Goal: Contribute content: Add original content to the website for others to see

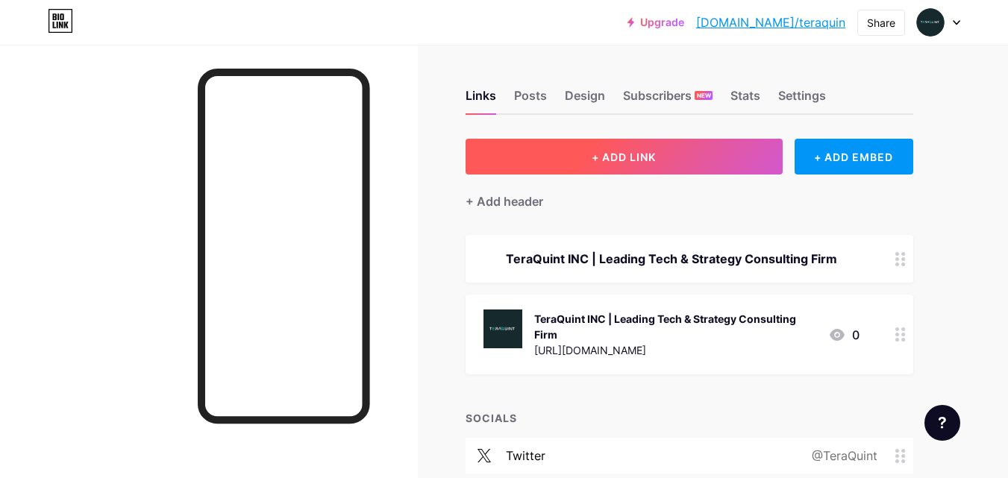
click at [576, 160] on button "+ ADD LINK" at bounding box center [623, 157] width 317 height 36
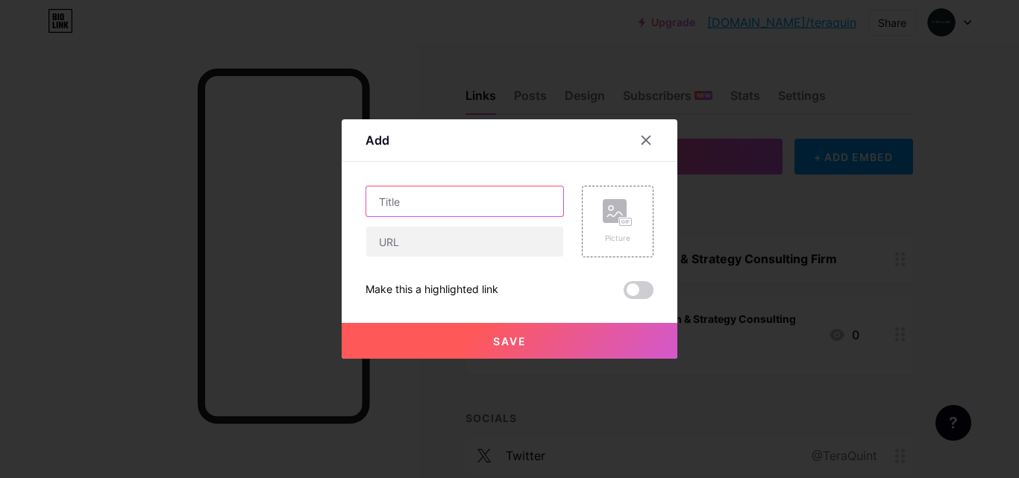
click at [415, 205] on input "text" at bounding box center [464, 201] width 197 height 30
paste input "TeraQuint INC – Trusted Salesforce Consulting Firm"
type input "TeraQuint INC – Trusted Salesforce Consulting Firm"
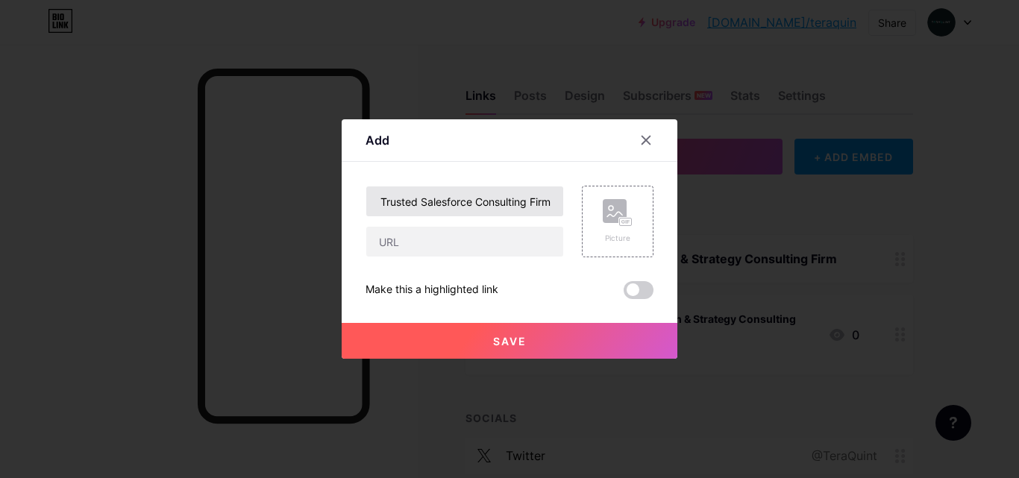
scroll to position [0, 0]
click at [443, 242] on input "text" at bounding box center [464, 242] width 197 height 30
paste input "[URL][DOMAIN_NAME]"
type input "[URL][DOMAIN_NAME]"
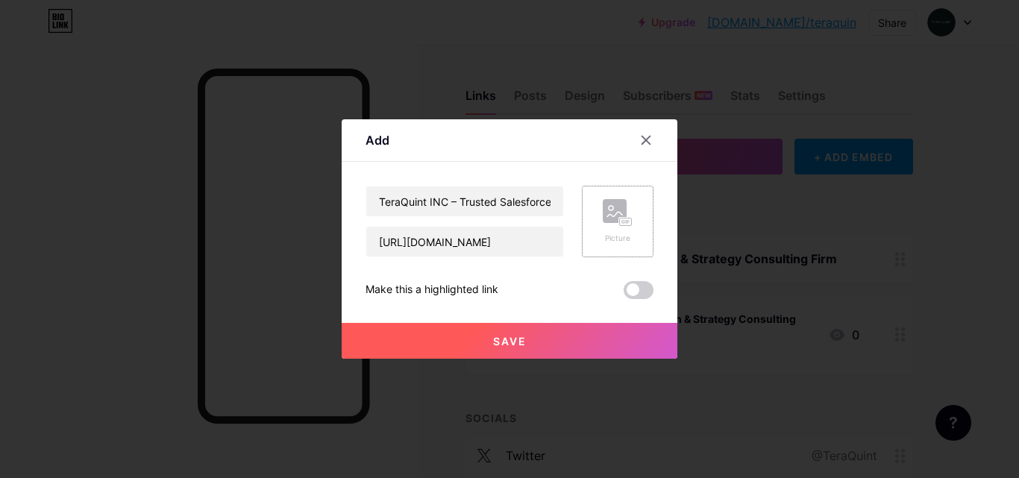
click at [605, 219] on rect at bounding box center [615, 211] width 24 height 24
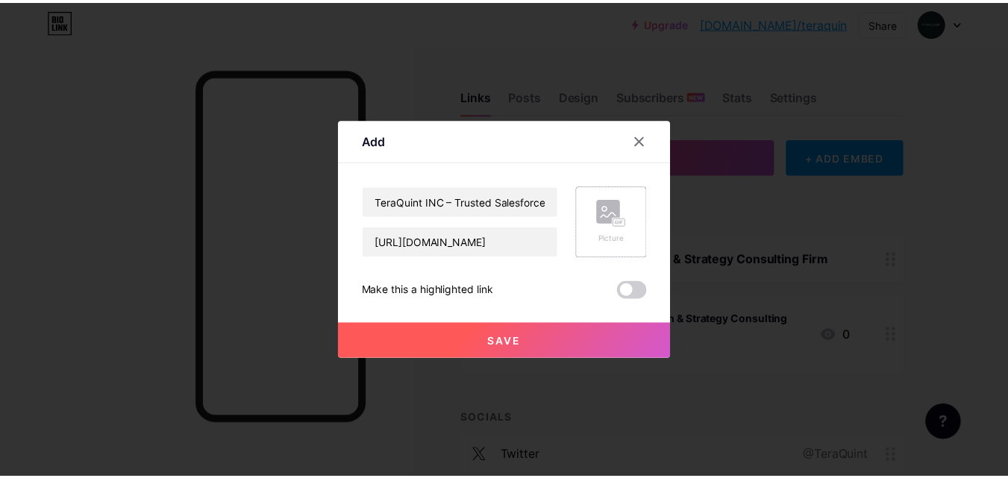
scroll to position [0, 0]
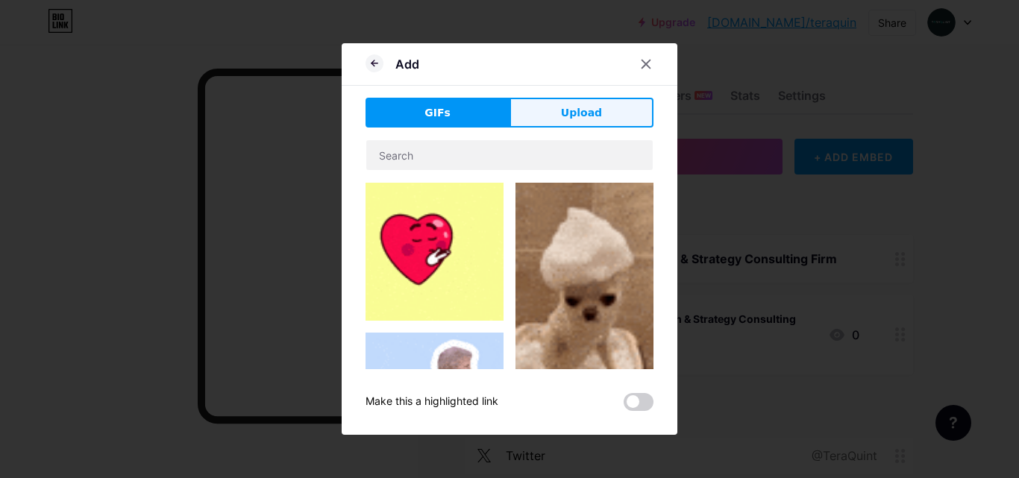
click at [600, 112] on button "Upload" at bounding box center [581, 113] width 144 height 30
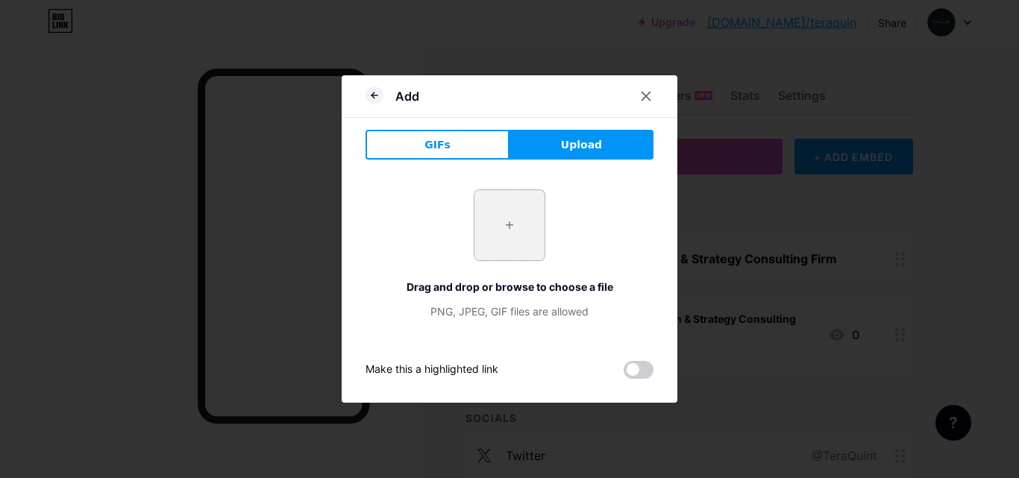
click at [529, 201] on input "file" at bounding box center [509, 225] width 70 height 70
type input "C:\fakepath\TeraQuint INC.jpg"
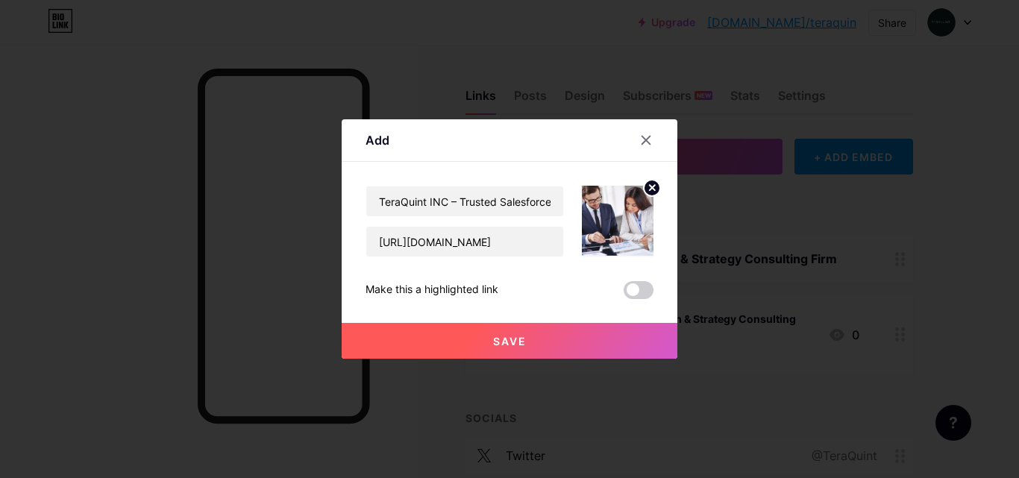
click at [509, 342] on span "Save" at bounding box center [510, 341] width 34 height 13
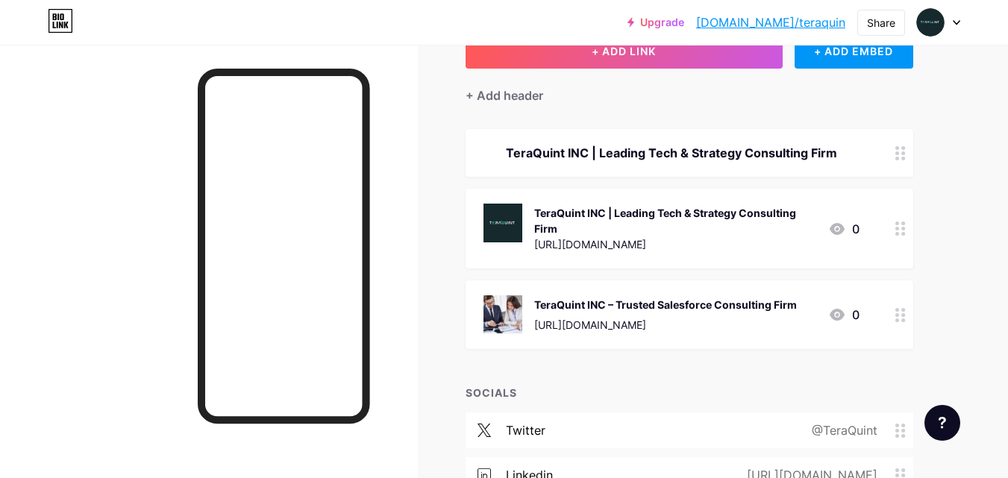
scroll to position [239, 0]
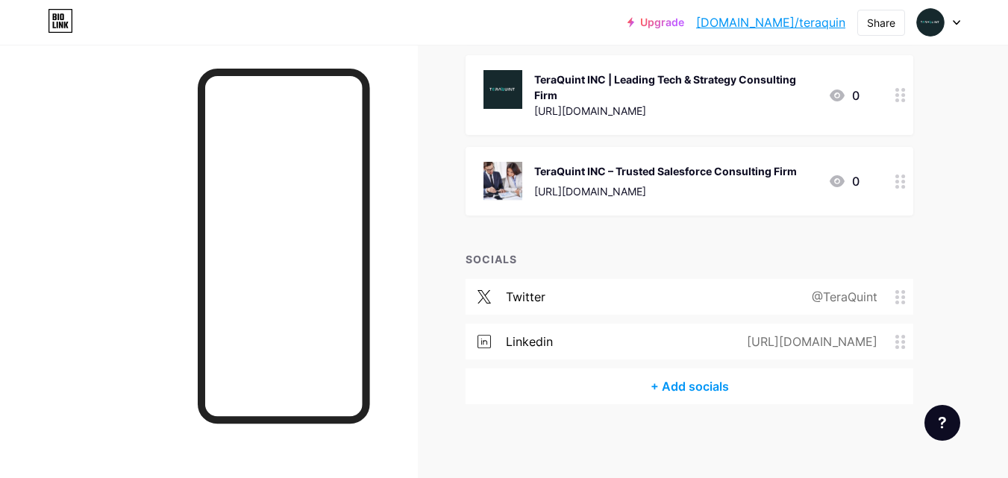
click at [688, 175] on div "TeraQuint INC – Trusted Salesforce Consulting Firm" at bounding box center [665, 171] width 263 height 16
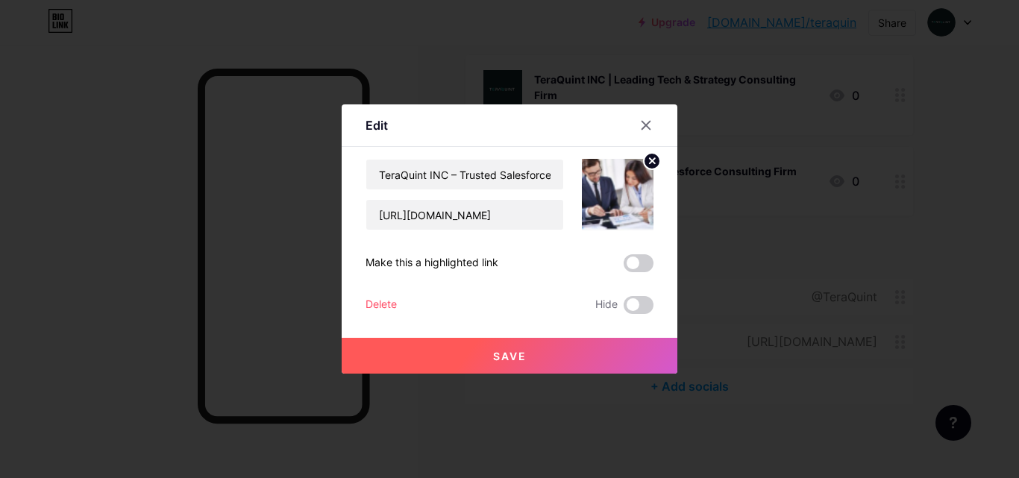
click at [563, 344] on button "Save" at bounding box center [510, 356] width 336 height 36
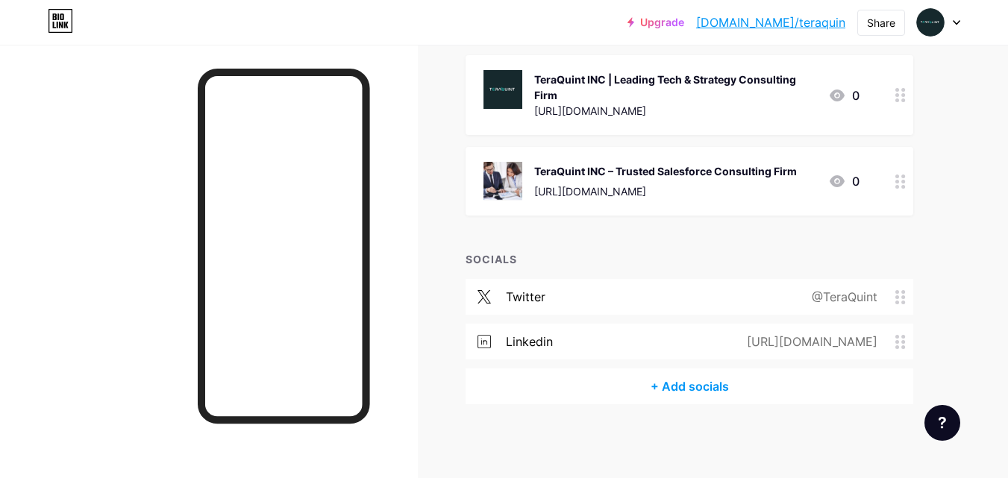
click at [905, 183] on icon at bounding box center [900, 182] width 10 height 14
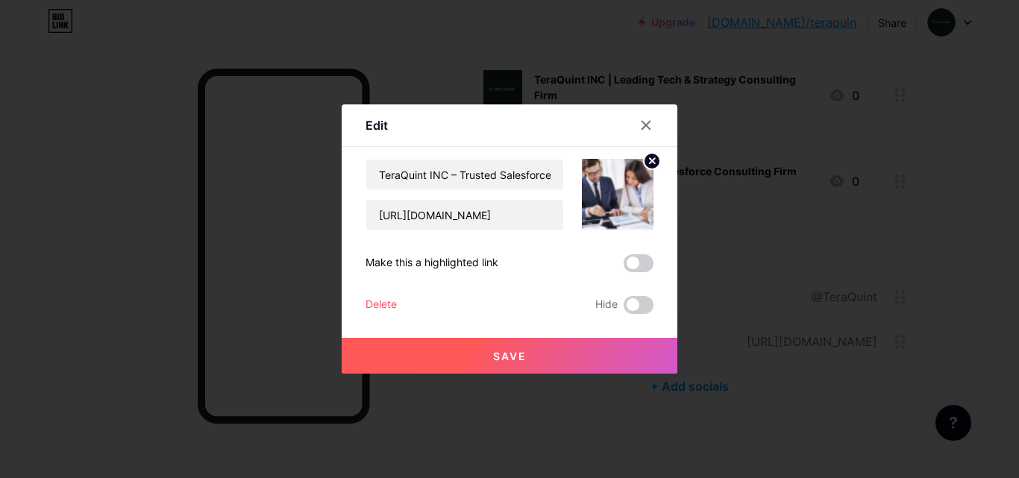
click at [506, 357] on span "Save" at bounding box center [510, 356] width 34 height 13
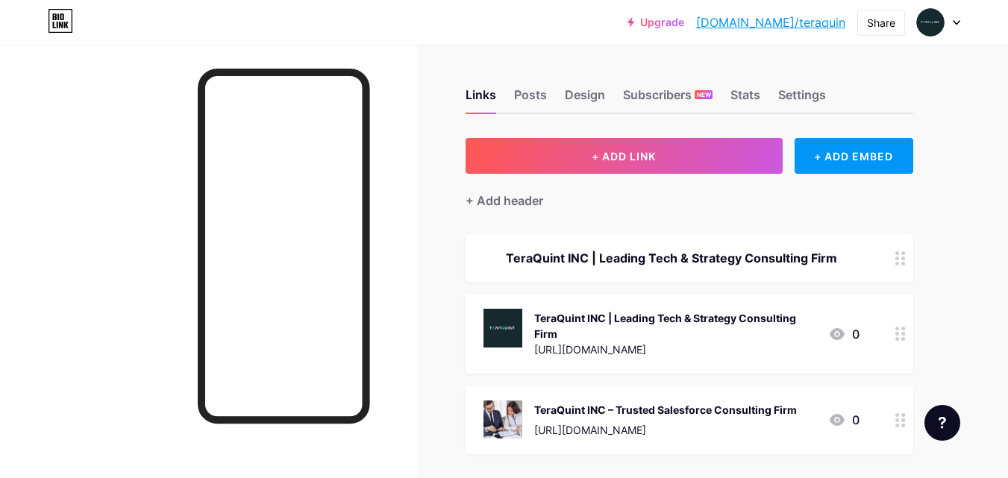
scroll to position [0, 0]
click at [794, 28] on link "[DOMAIN_NAME]/teraquin" at bounding box center [770, 22] width 149 height 18
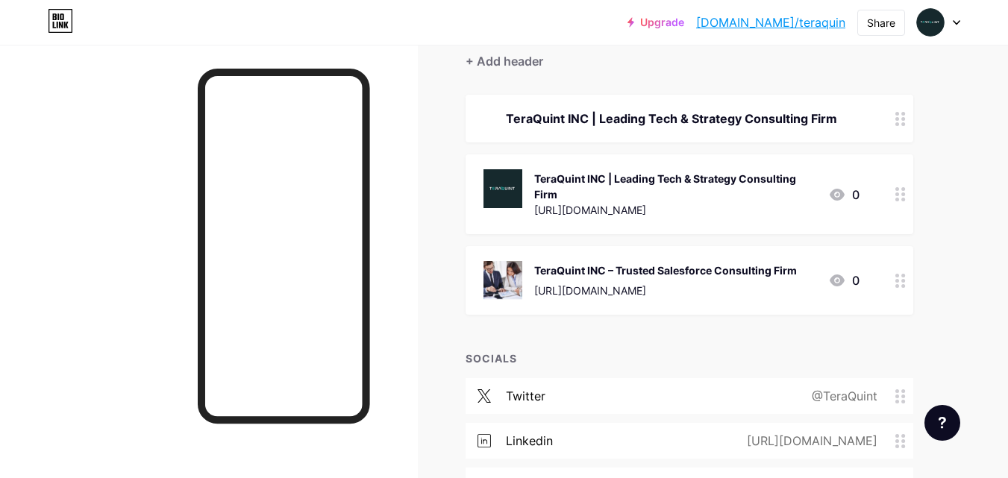
scroll to position [149, 0]
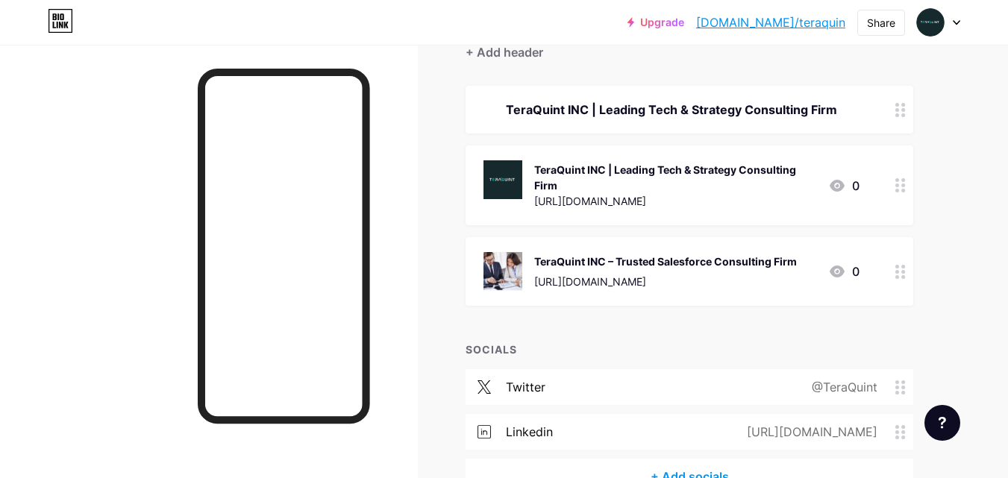
click at [834, 267] on icon at bounding box center [836, 272] width 15 height 12
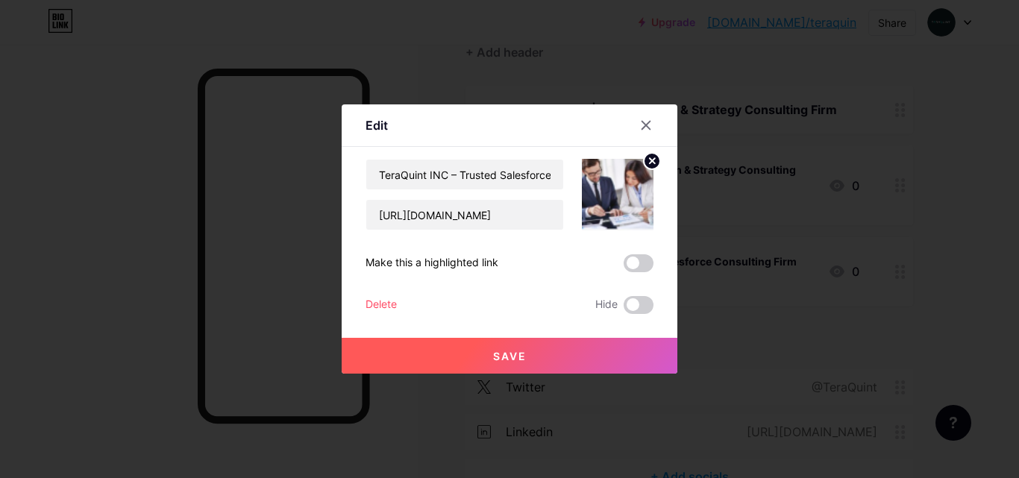
click at [569, 349] on button "Save" at bounding box center [510, 356] width 336 height 36
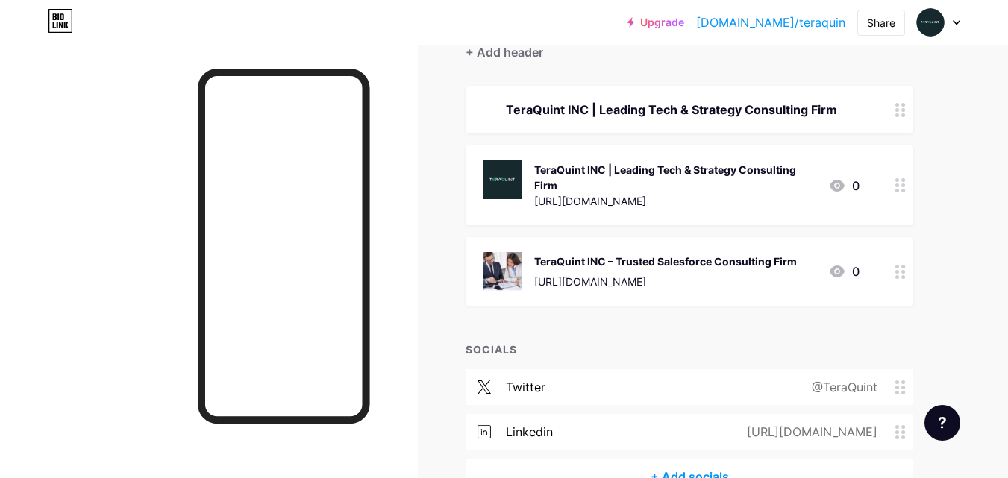
click at [900, 274] on icon at bounding box center [900, 272] width 10 height 14
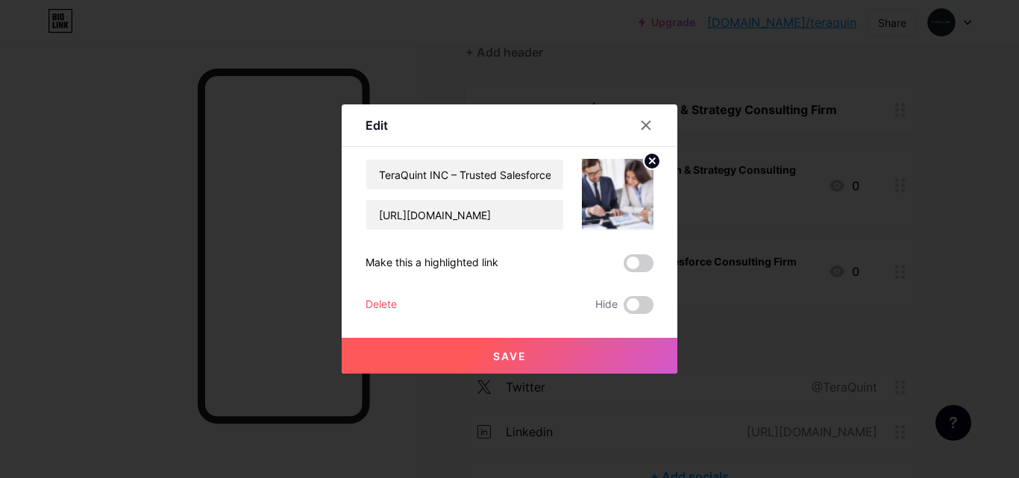
click at [640, 124] on icon at bounding box center [646, 125] width 12 height 12
